Goal: Information Seeking & Learning: Find specific fact

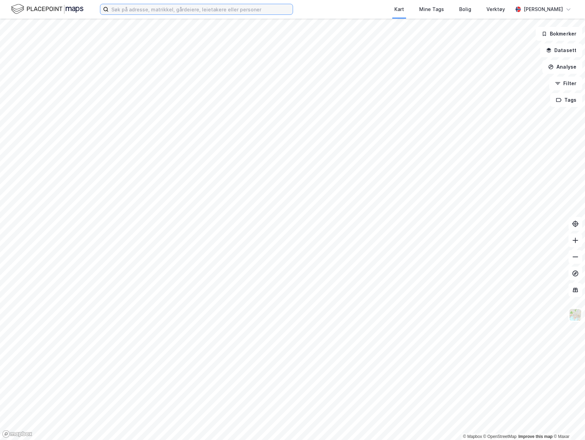
click at [179, 12] on input at bounding box center [201, 9] width 184 height 10
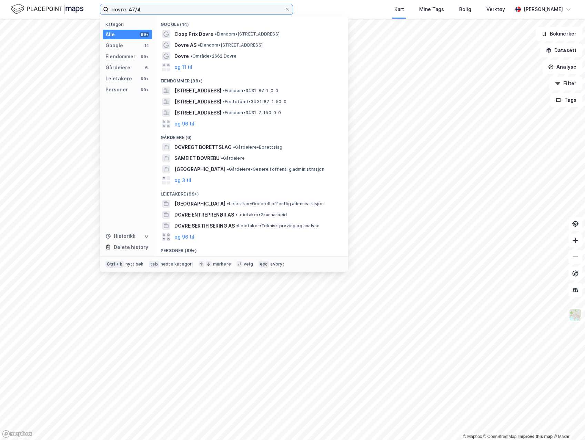
type input "dovre-47/4"
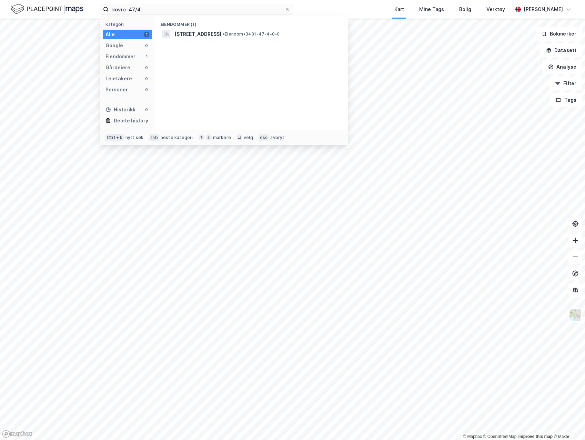
click at [212, 36] on span "[STREET_ADDRESS]" at bounding box center [198, 34] width 47 height 8
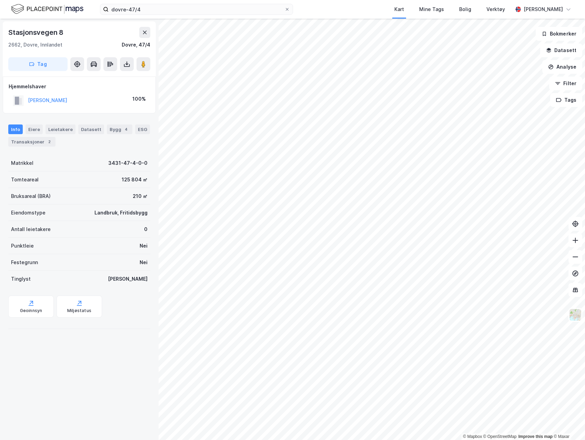
click at [38, 306] on div "Geoinnsyn" at bounding box center [31, 307] width 46 height 22
click at [36, 307] on div "Geoinnsyn" at bounding box center [31, 307] width 46 height 22
